Goal: Task Accomplishment & Management: Use online tool/utility

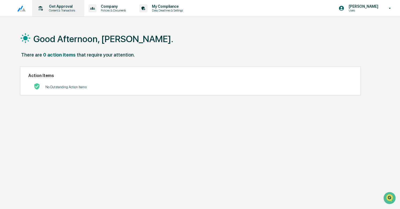
click at [54, 6] on p "Get Approval" at bounding box center [61, 6] width 33 height 4
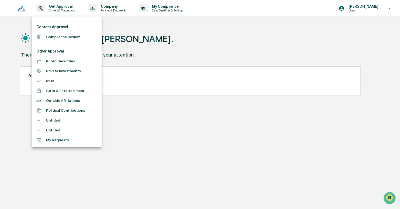
click at [66, 36] on li "Compliance Review" at bounding box center [66, 37] width 69 height 10
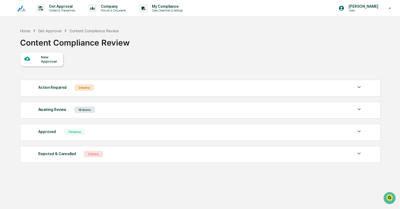
click at [102, 109] on div "Awaiting Review 16 Items" at bounding box center [200, 109] width 324 height 7
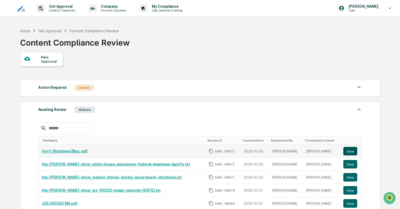
click at [348, 151] on button "View" at bounding box center [350, 151] width 14 height 9
